Goal: Check status: Check status

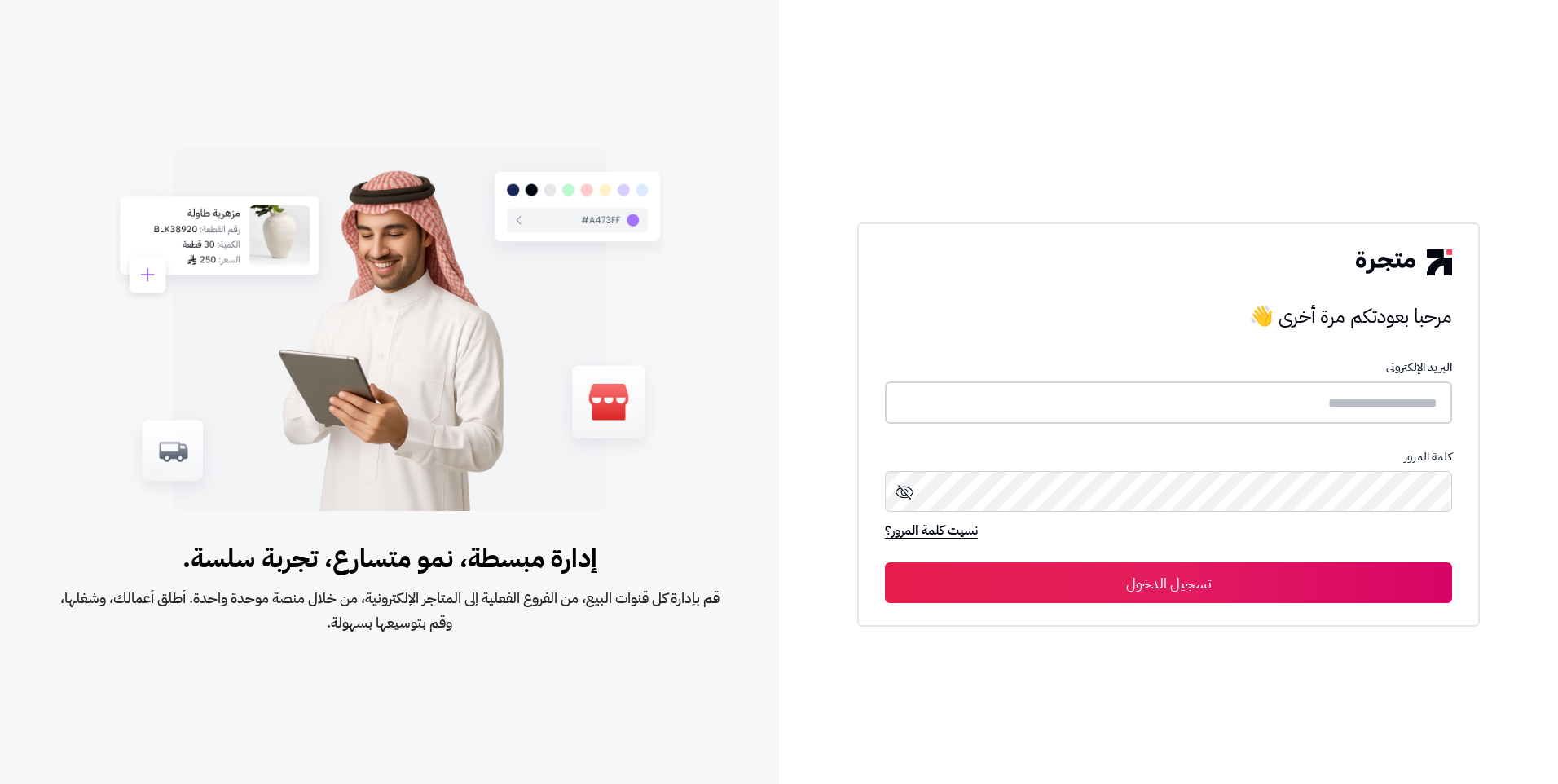
type input "**********"
click at [1243, 576] on button "تسجيل الدخول" at bounding box center [1168, 581] width 568 height 40
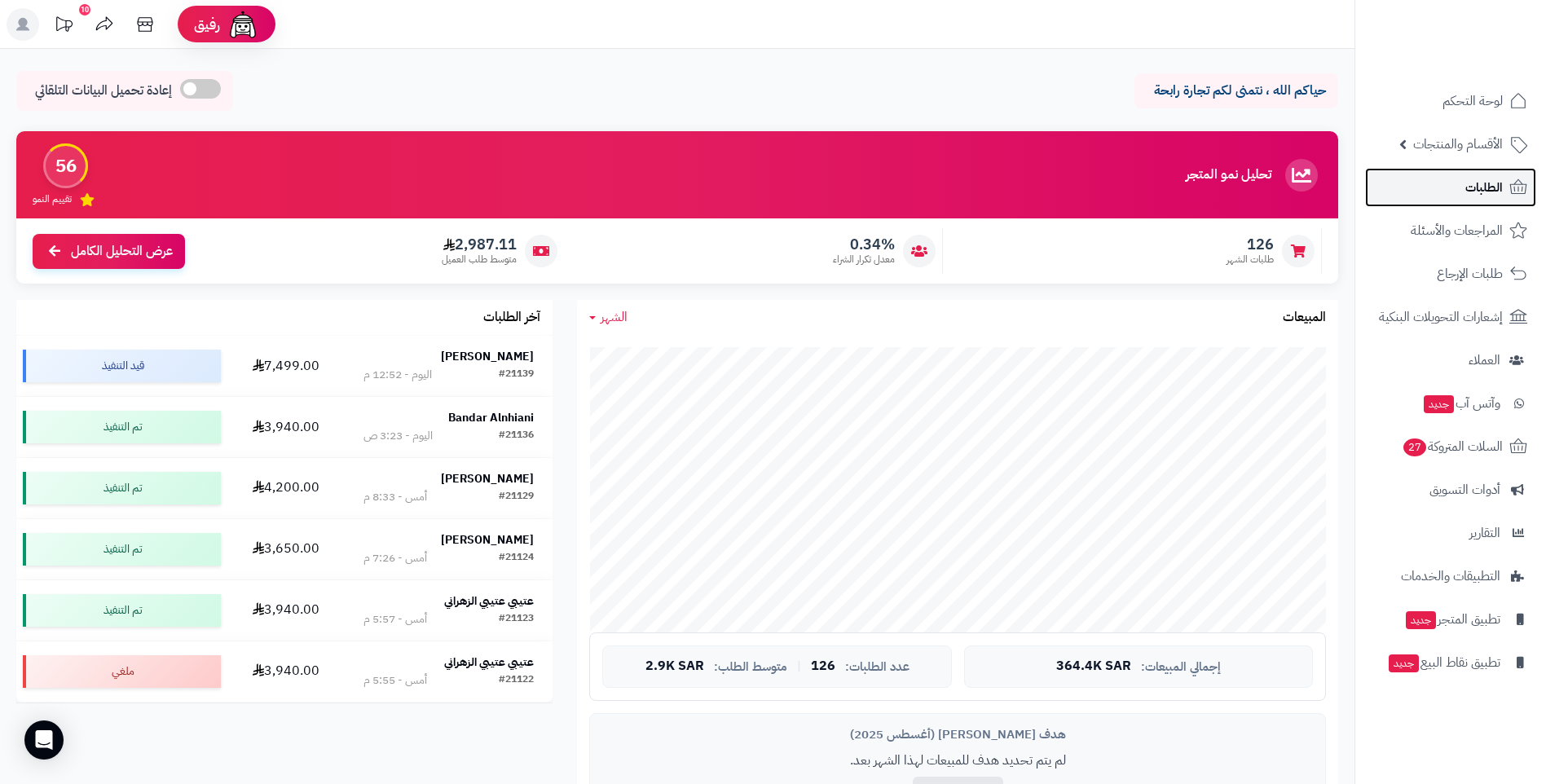
click at [1460, 178] on link "الطلبات" at bounding box center [1450, 188] width 171 height 39
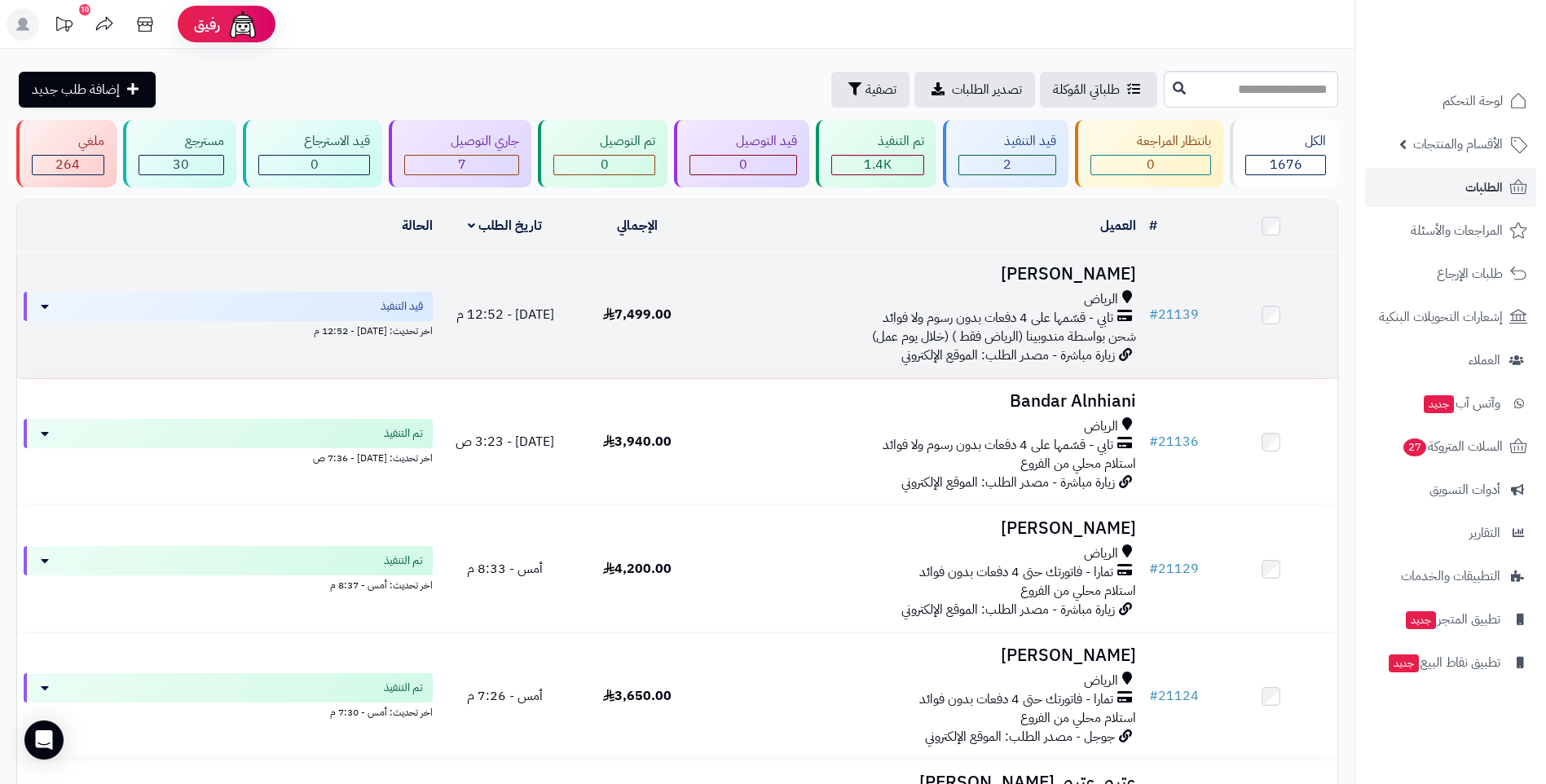
click at [705, 313] on td "[PERSON_NAME] تابي - قسّمها على 4 دفعات بدون رسوم ولا فوائد شحن بواسطة مندوبينا…" at bounding box center [923, 315] width 440 height 126
click at [786, 290] on div "الرياض" at bounding box center [923, 300] width 426 height 19
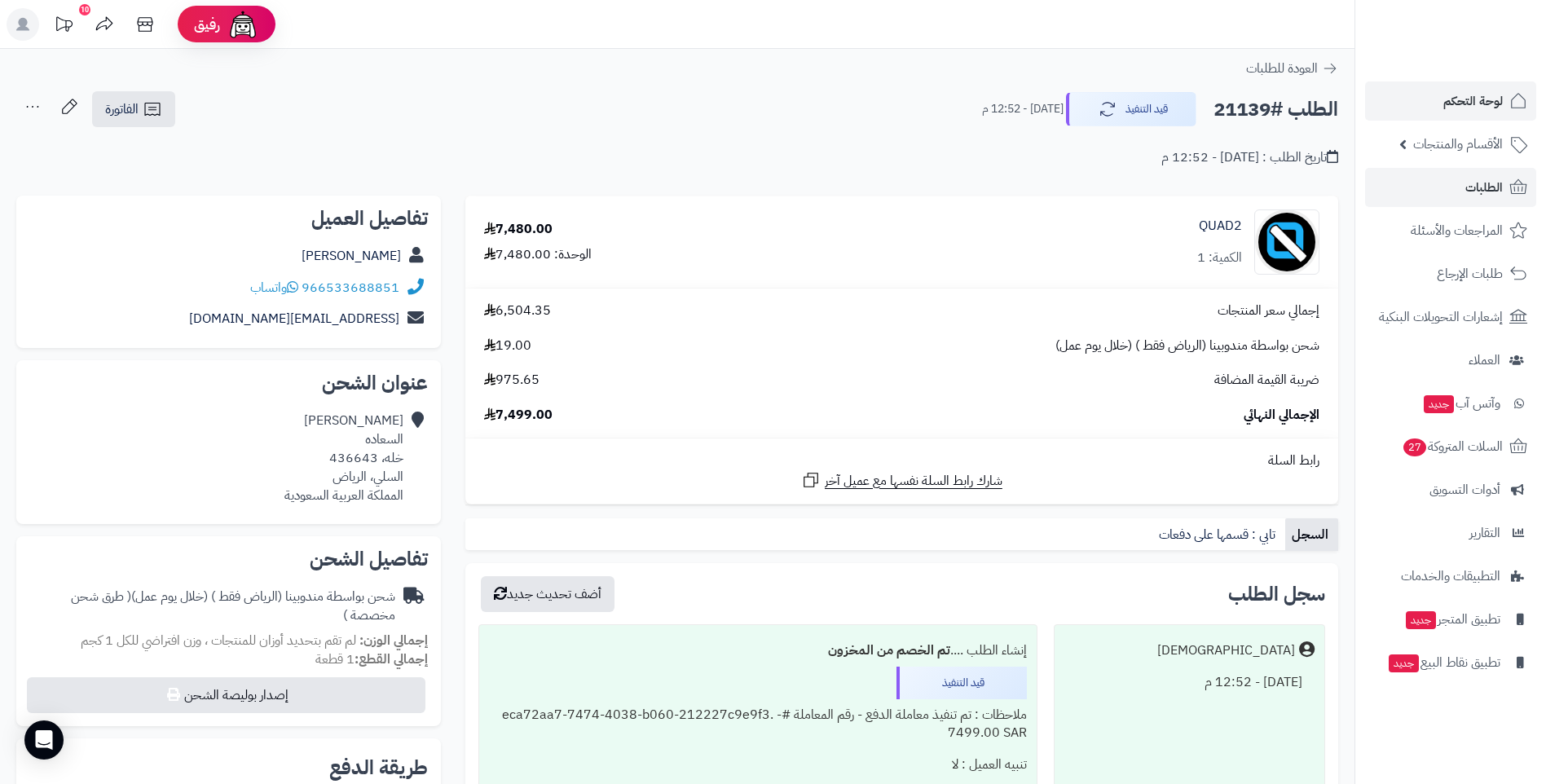
drag, startPoint x: 1218, startPoint y: 104, endPoint x: 1371, endPoint y: 120, distance: 153.8
click at [1371, 120] on div "رفيق ! 10 الطلبات معالجة مكتمل إرجاع المنتجات العملاء المتواجدون الان 5459 عملا…" at bounding box center [773, 648] width 1546 height 1296
drag, startPoint x: 1371, startPoint y: 120, endPoint x: 1302, endPoint y: 115, distance: 69.2
click at [1302, 115] on h2 "الطلب #21139" at bounding box center [1275, 110] width 125 height 34
click at [908, 235] on div "QUAD2 الكمية: 1" at bounding box center [1109, 241] width 444 height 65
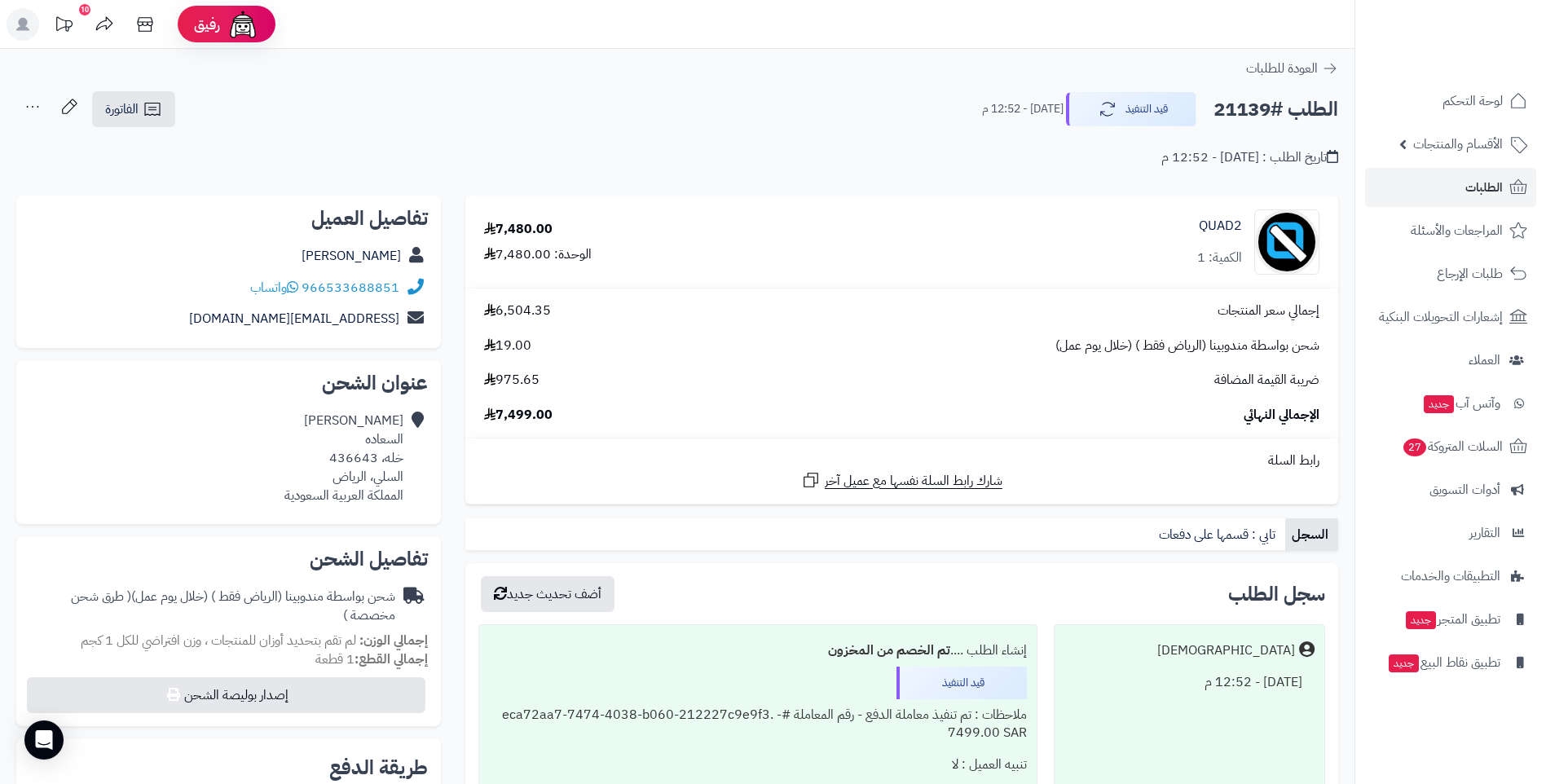
drag, startPoint x: 1217, startPoint y: 108, endPoint x: 1340, endPoint y: 111, distance: 123.0
click at [1340, 111] on div "الطلب #21139 قيد التنفيذ اليوم - 12:52 م الفاتورة طباعة الفاتورة إرسال الفاتورة…" at bounding box center [677, 129] width 1354 height 77
drag, startPoint x: 1340, startPoint y: 111, endPoint x: 1329, endPoint y: 113, distance: 11.2
copy h2 "الطلب #21139"
